Goal: Transaction & Acquisition: Book appointment/travel/reservation

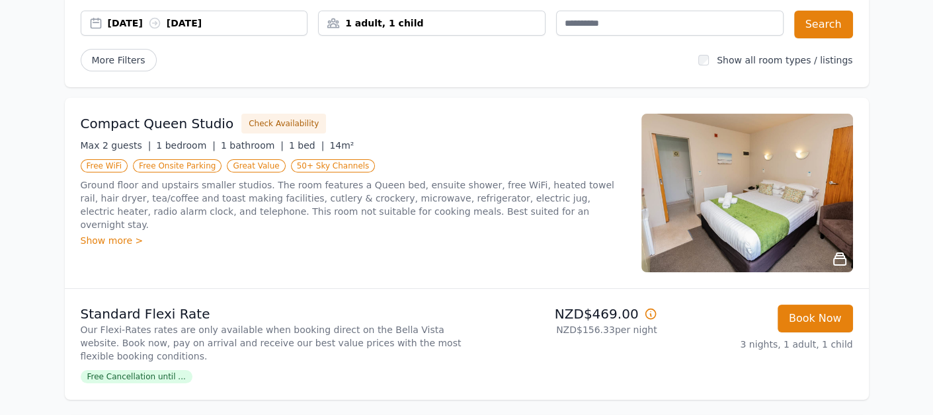
scroll to position [185, 0]
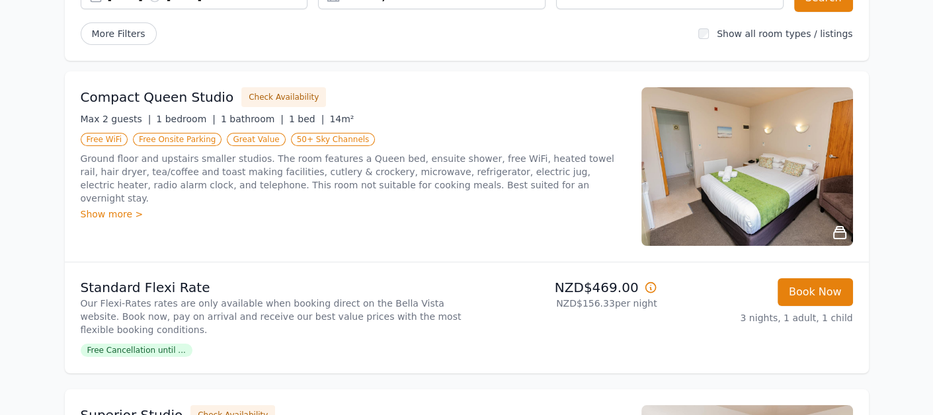
click at [779, 198] on img at bounding box center [747, 166] width 212 height 159
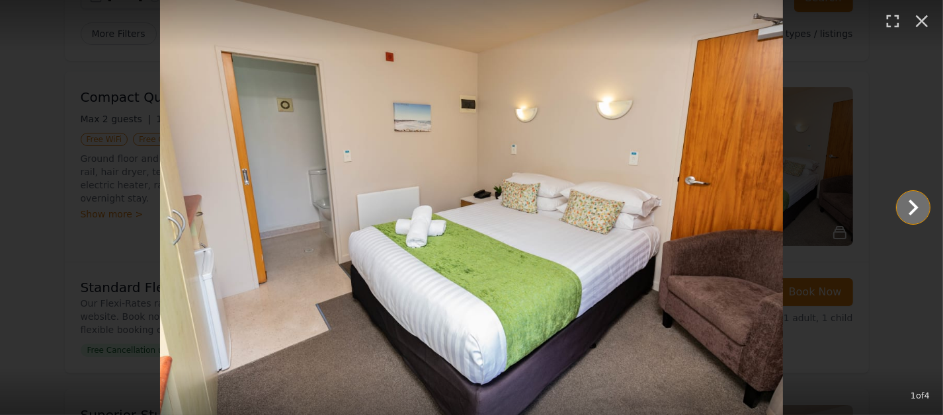
click at [920, 214] on icon "Show slide 2 of 4" at bounding box center [913, 208] width 32 height 32
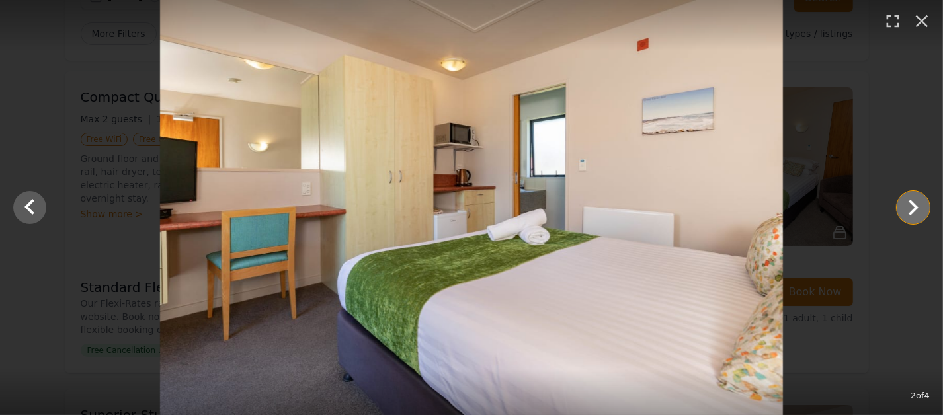
click at [920, 214] on icon "Show slide 3 of 4" at bounding box center [913, 208] width 32 height 32
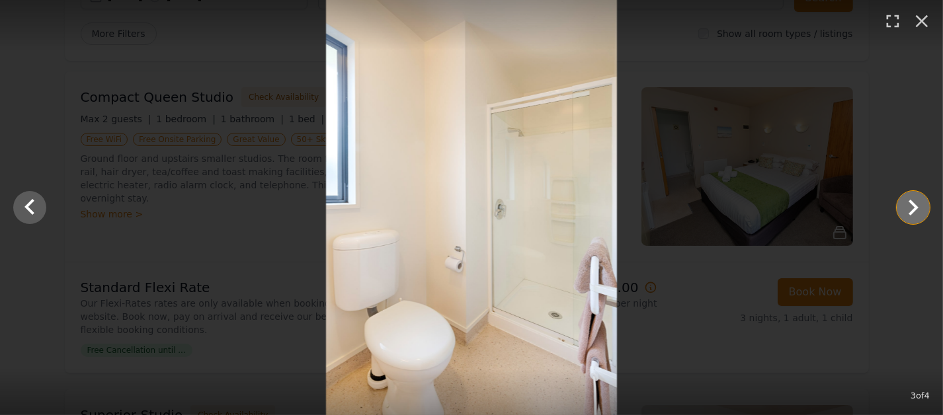
click at [920, 214] on icon "Show slide 4 of 4" at bounding box center [913, 208] width 32 height 32
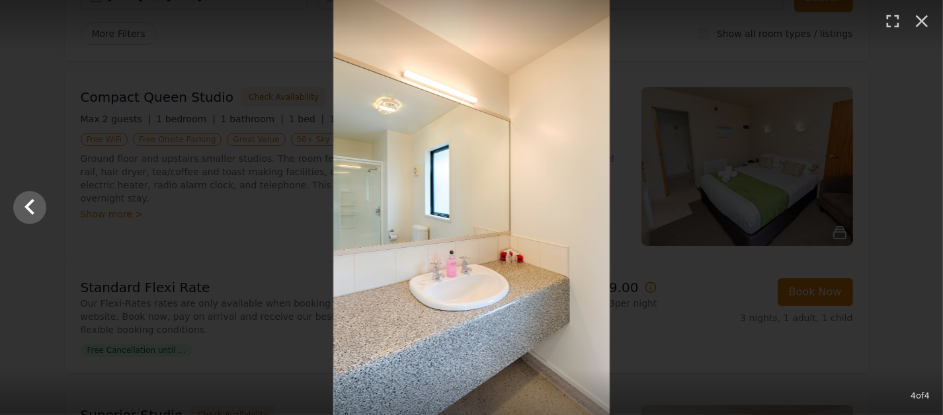
click at [920, 214] on div at bounding box center [471, 207] width 943 height 415
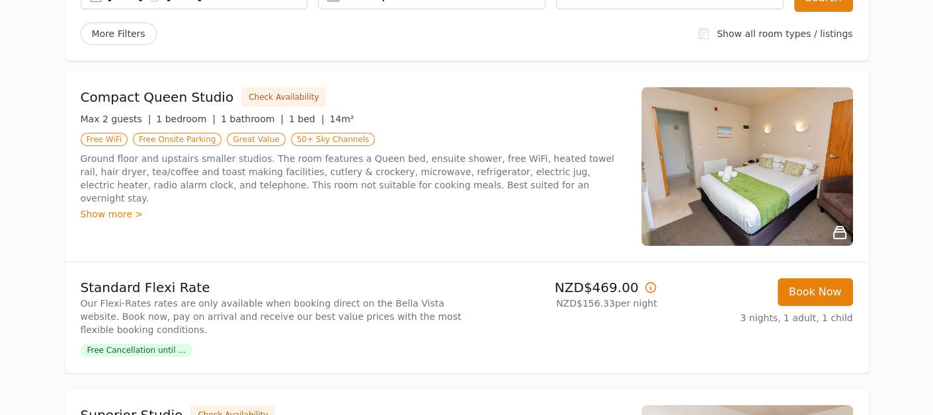
click at [815, 188] on img at bounding box center [747, 166] width 212 height 159
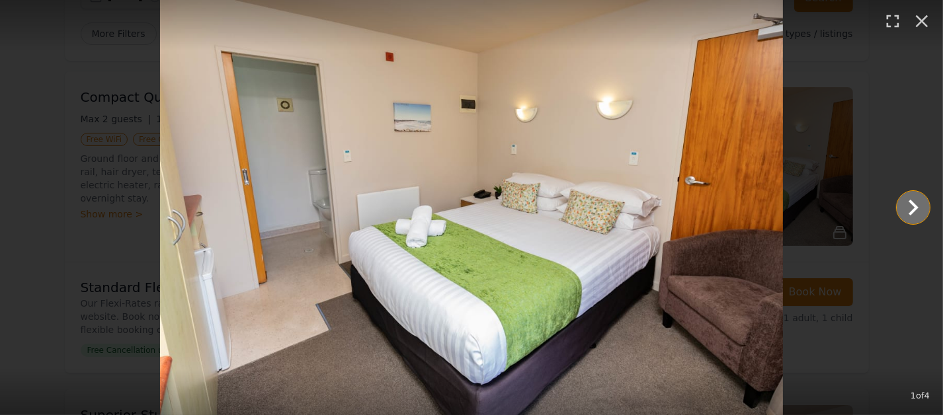
click at [908, 210] on icon "Show slide 2 of 4" at bounding box center [913, 208] width 32 height 32
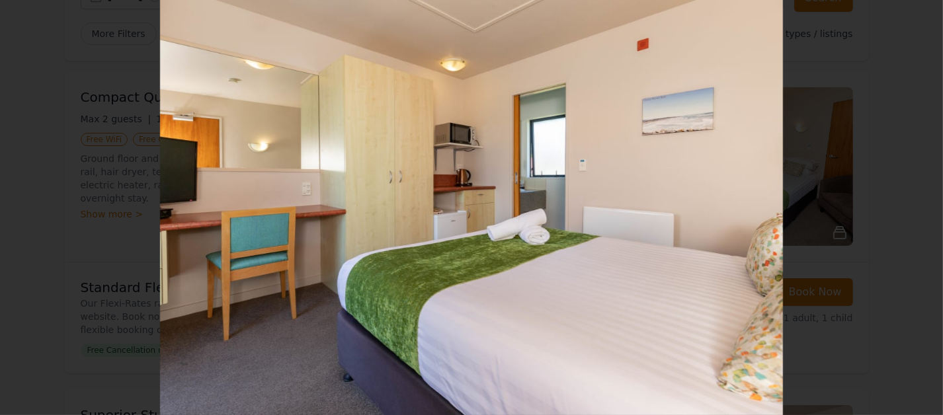
click at [908, 210] on icon "Show slide 3 of 4" at bounding box center [913, 208] width 32 height 32
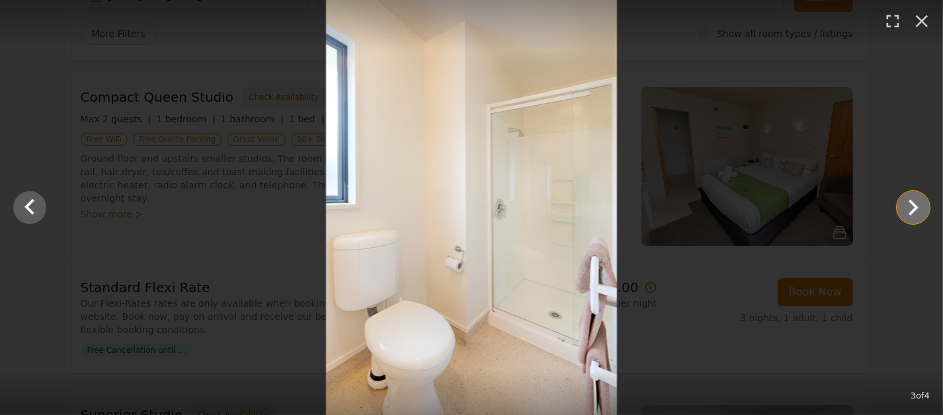
click at [908, 210] on icon "Show slide 4 of 4" at bounding box center [913, 208] width 32 height 32
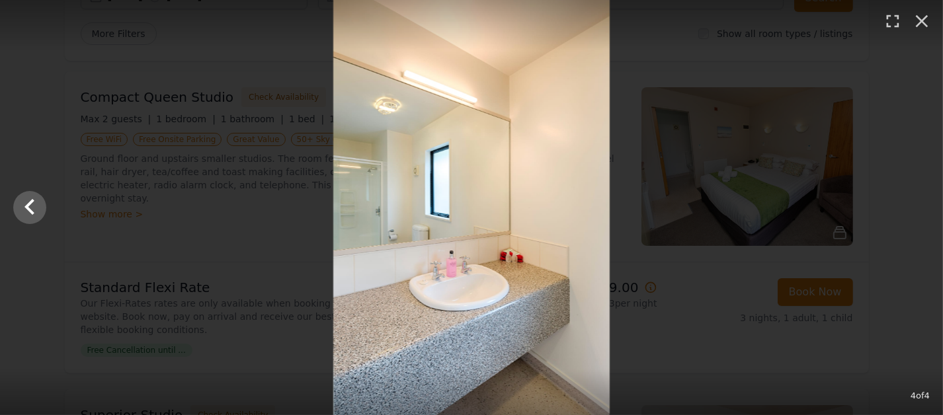
click at [908, 210] on div at bounding box center [471, 207] width 943 height 415
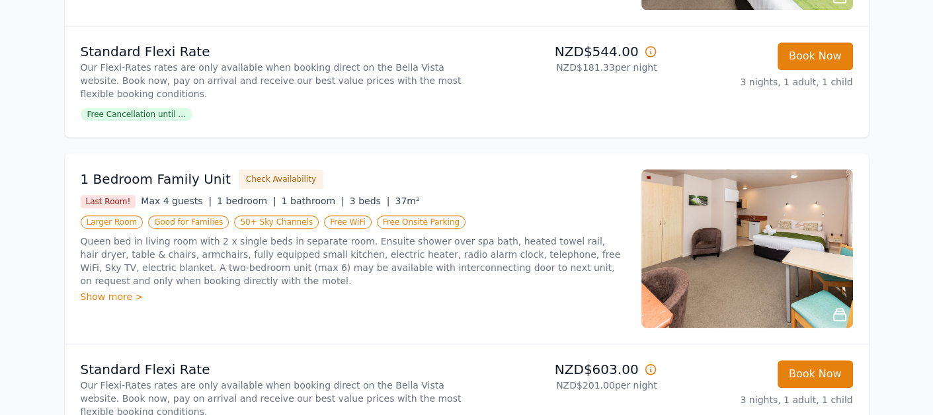
scroll to position [1234, 0]
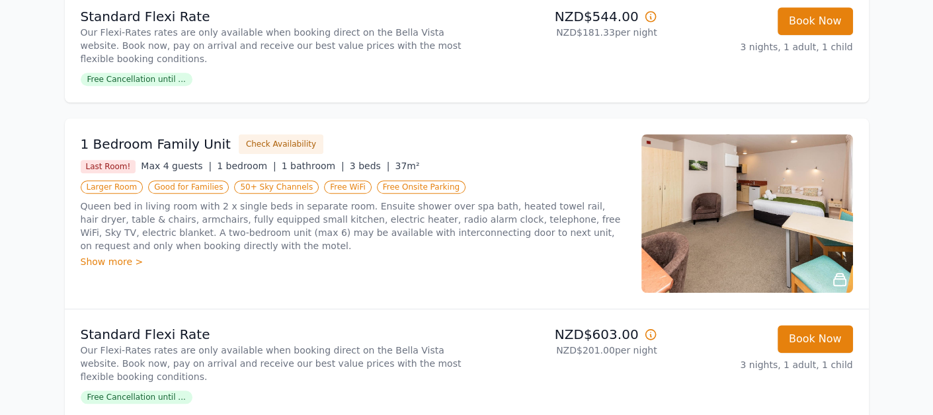
click at [784, 260] on img at bounding box center [747, 213] width 212 height 159
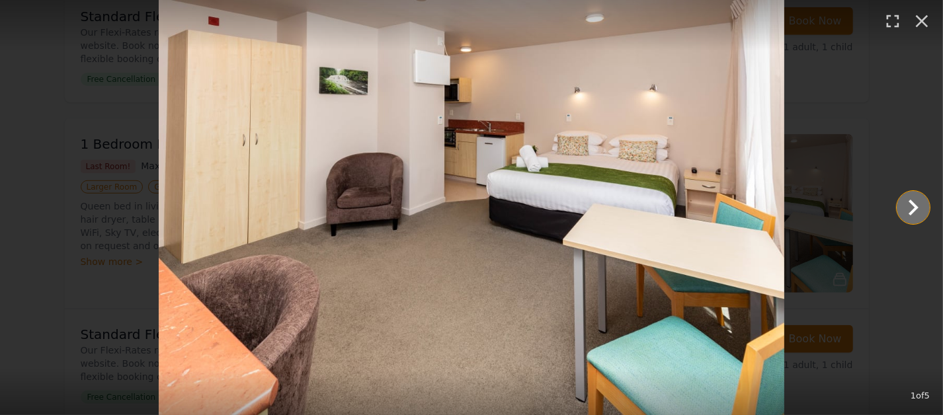
click at [914, 205] on icon "Show slide 2 of 5" at bounding box center [914, 208] width 10 height 16
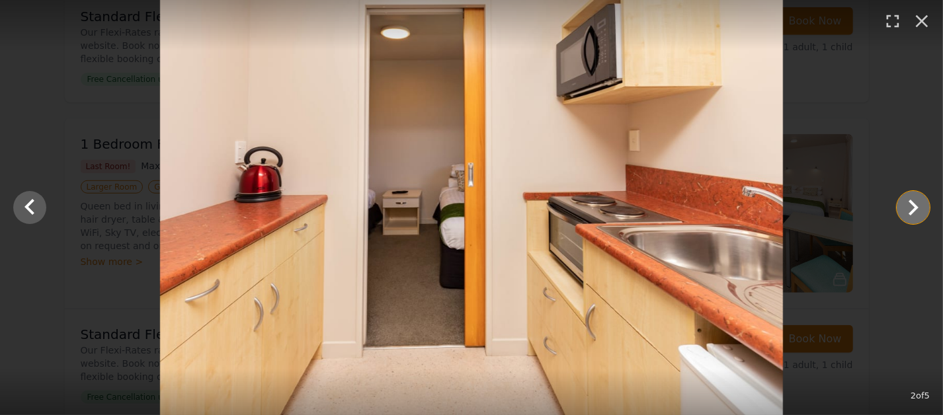
click at [914, 205] on icon "Show slide 3 of 5" at bounding box center [914, 208] width 10 height 16
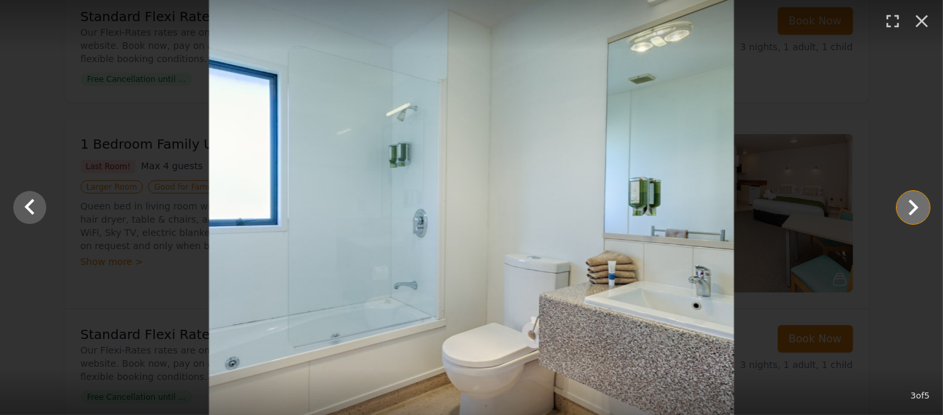
click at [914, 205] on icon "Show slide 4 of 5" at bounding box center [914, 208] width 10 height 16
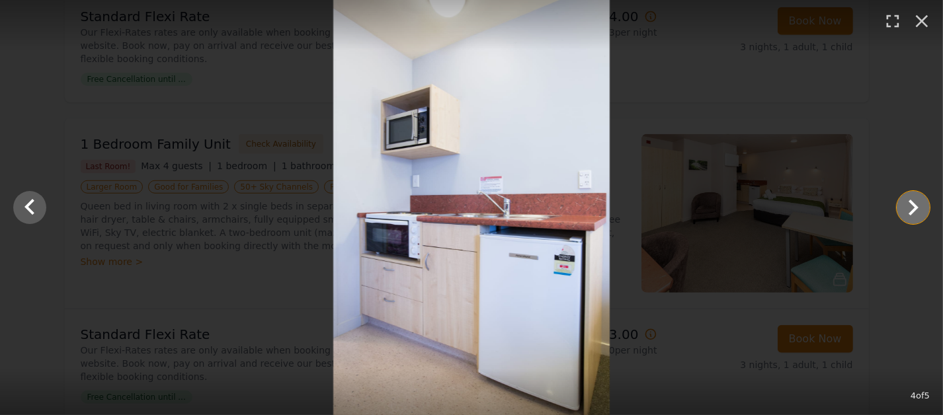
click at [914, 205] on icon "Show slide 5 of 5" at bounding box center [914, 208] width 10 height 16
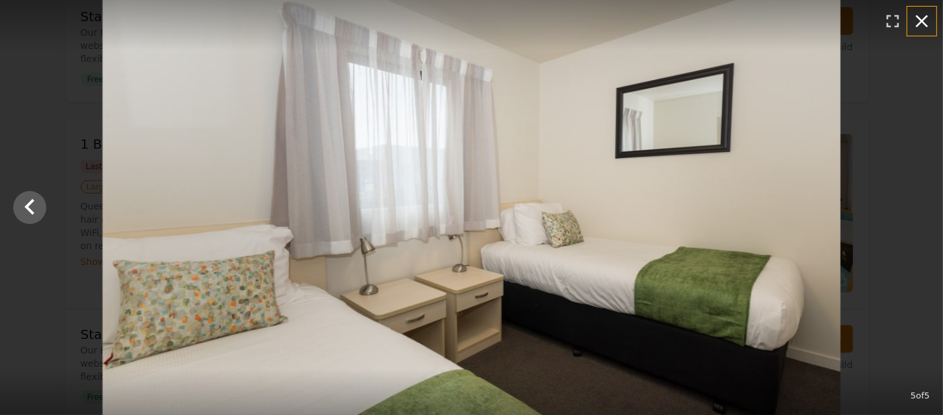
click at [922, 20] on icon "button" at bounding box center [922, 21] width 13 height 13
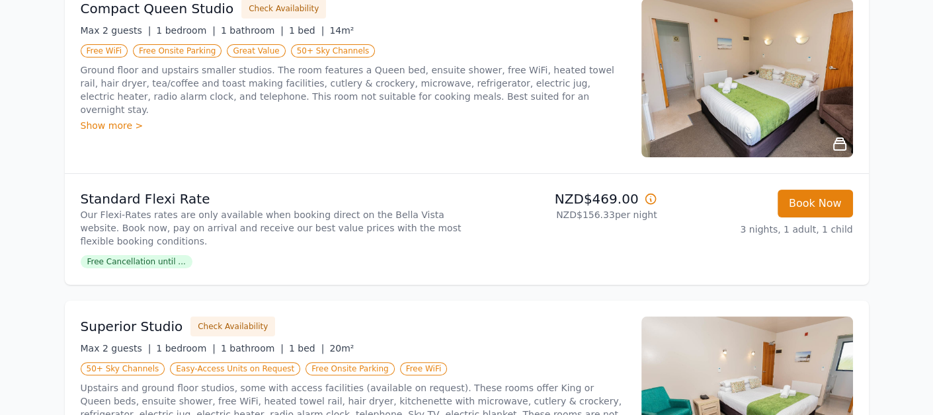
scroll to position [265, 0]
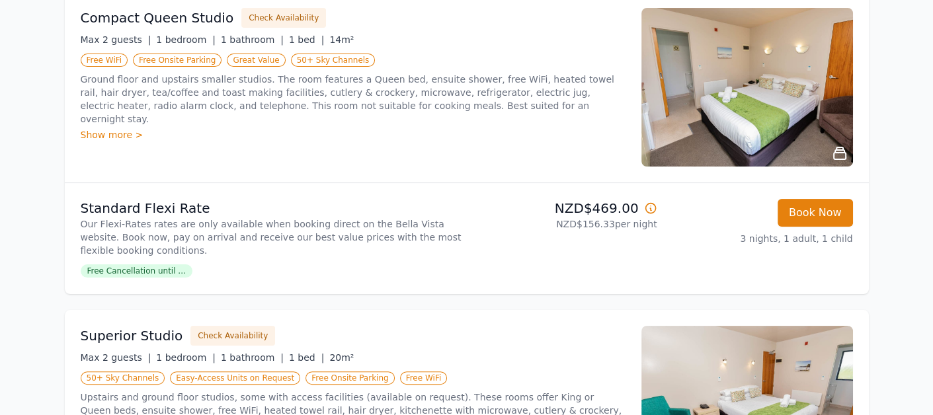
click at [114, 128] on div "Show more >" at bounding box center [353, 134] width 545 height 13
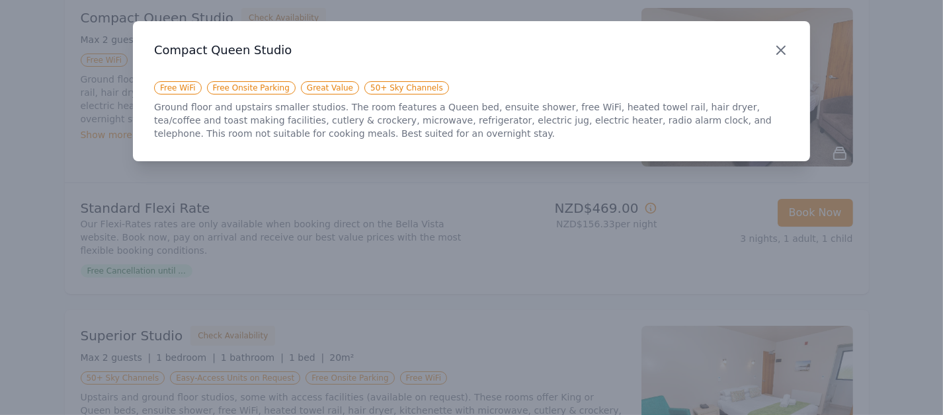
click at [779, 52] on icon "button" at bounding box center [781, 50] width 8 height 8
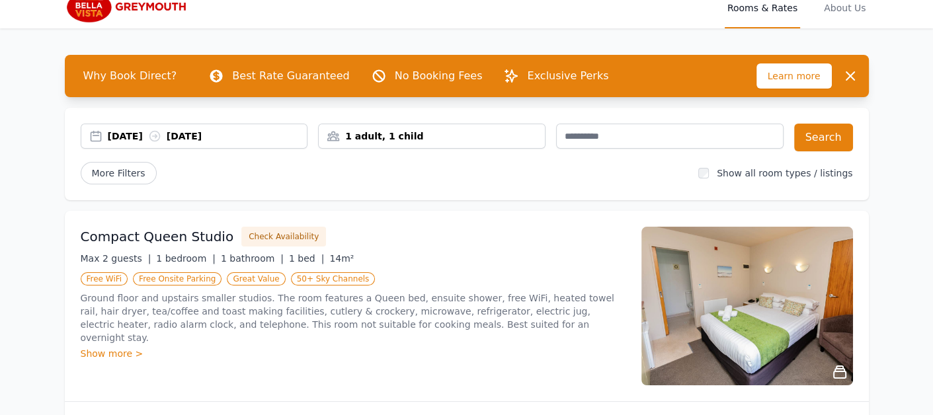
scroll to position [0, 0]
